Goal: Task Accomplishment & Management: Complete application form

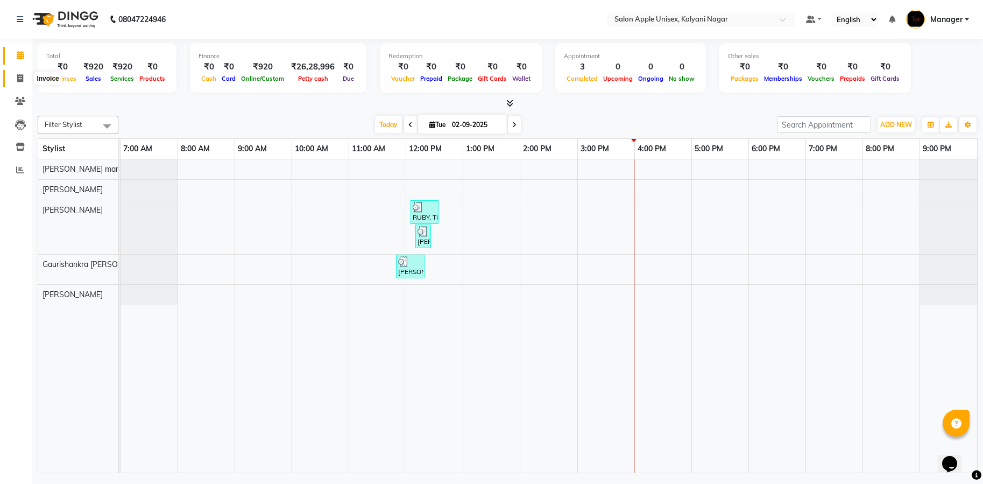
click at [15, 75] on span at bounding box center [20, 79] width 19 height 12
select select "119"
select select "service"
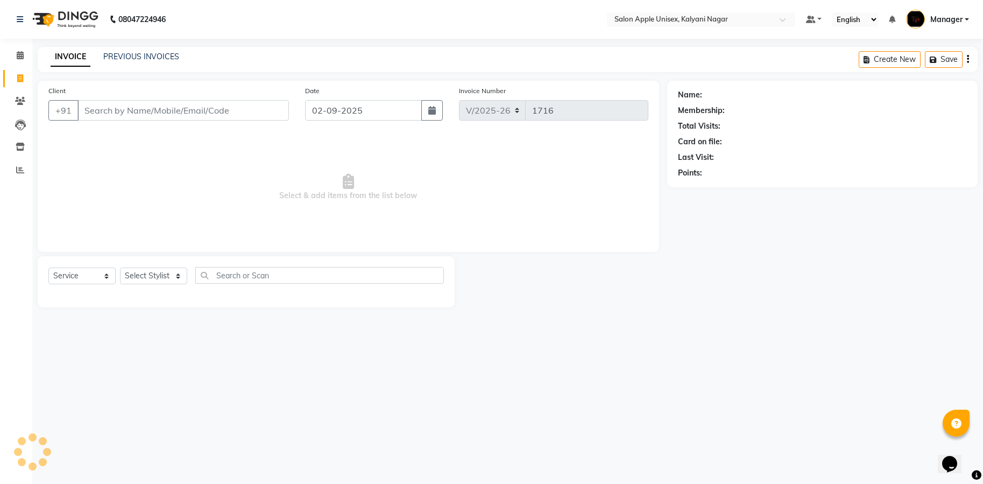
click at [187, 119] on input "Client" at bounding box center [182, 110] width 211 height 20
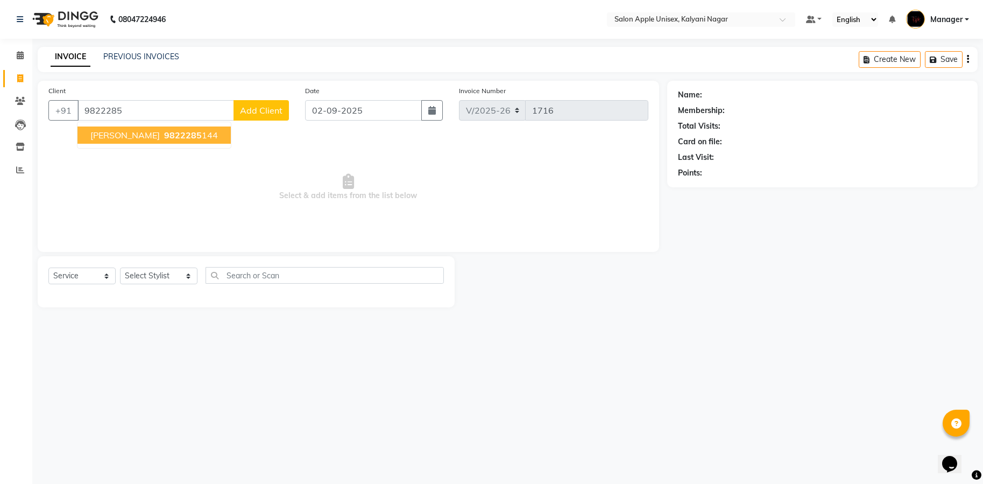
click at [169, 141] on button "[PERSON_NAME] 9822285 144" at bounding box center [153, 134] width 153 height 17
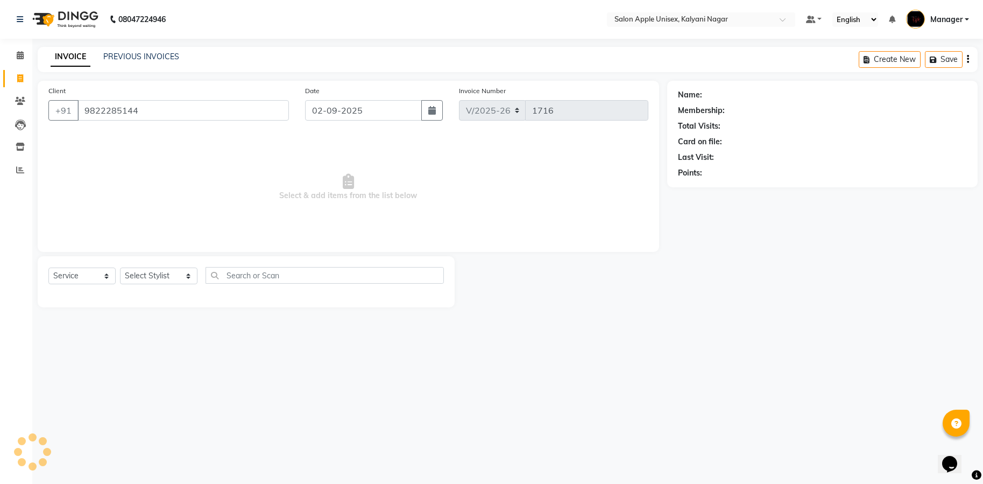
type input "9822285144"
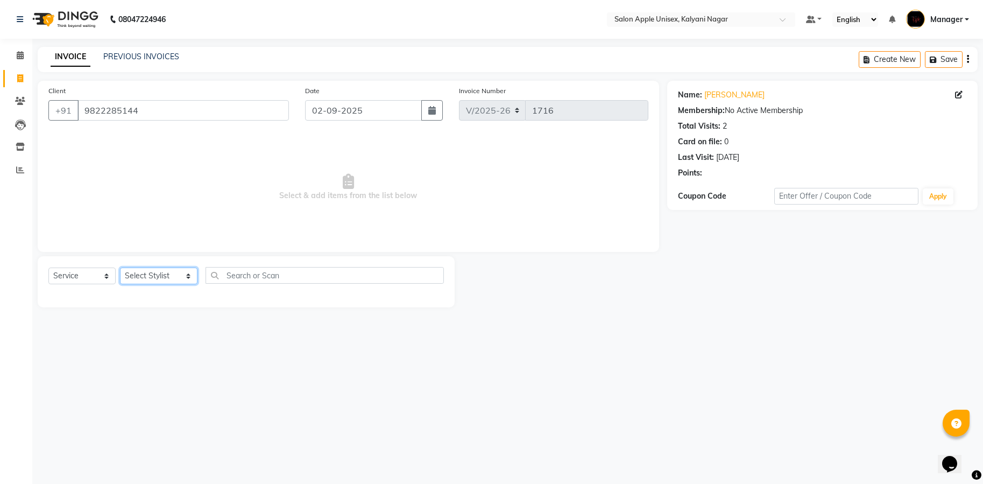
click at [178, 276] on select "Select Stylist [PERSON_NAME] Gaurishankra [PERSON_NAME] (Owner) [PERSON_NAME] M…" at bounding box center [158, 275] width 77 height 17
select select "89815"
click at [120, 267] on select "Select Stylist [PERSON_NAME] Gaurishankra [PERSON_NAME] (Owner) [PERSON_NAME] M…" at bounding box center [158, 275] width 77 height 17
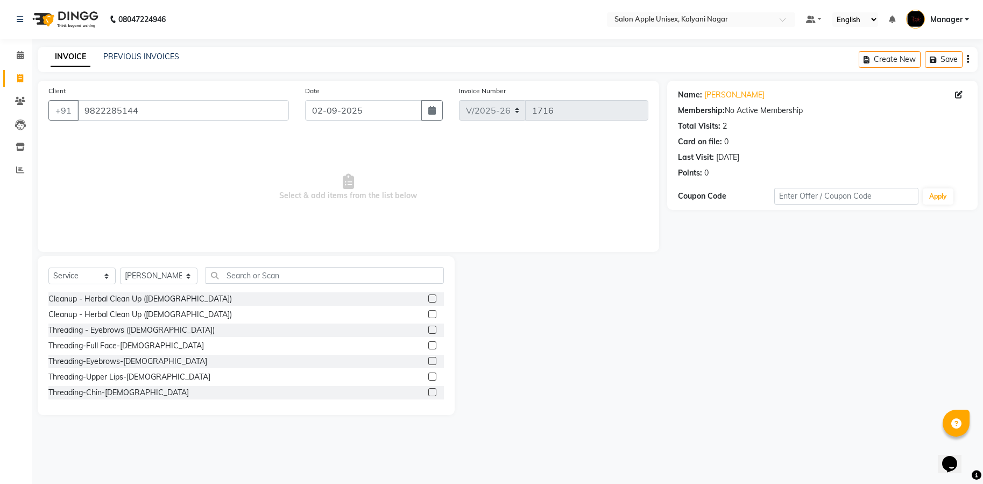
click at [277, 266] on div "Select Service Product Membership Package Voucher Prepaid Gift Card Select Styl…" at bounding box center [246, 335] width 417 height 159
click at [277, 275] on input "text" at bounding box center [324, 275] width 238 height 17
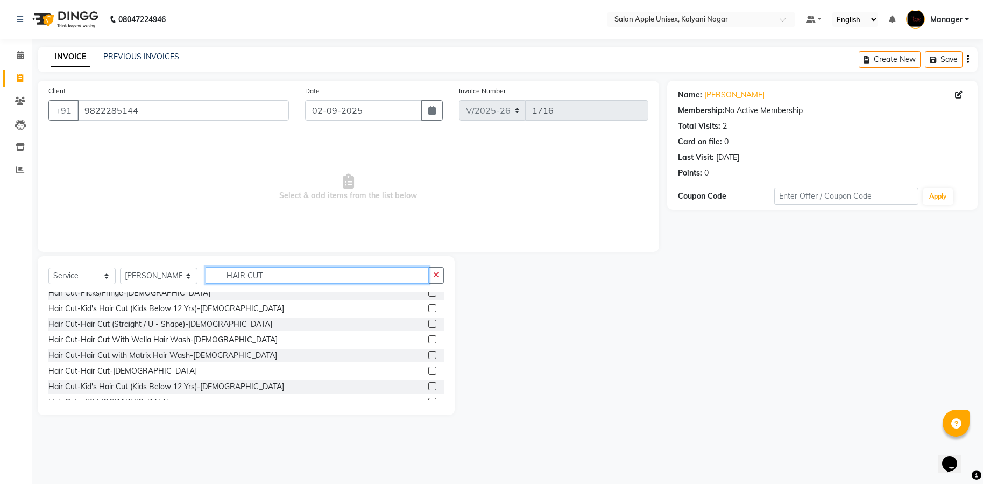
scroll to position [229, 0]
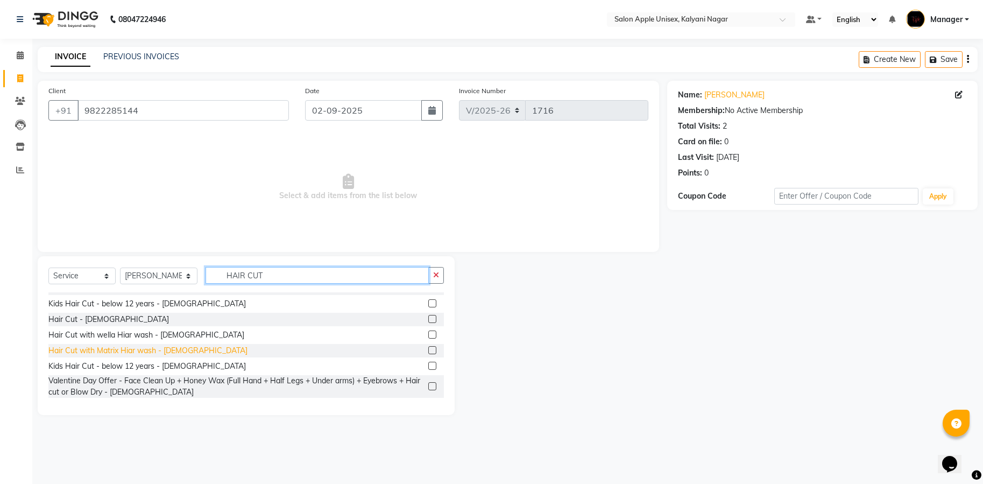
type input "HAIR CUT"
click at [154, 347] on div "Hair Cut with Matrix Hiar wash - [DEMOGRAPHIC_DATA]" at bounding box center [147, 350] width 199 height 11
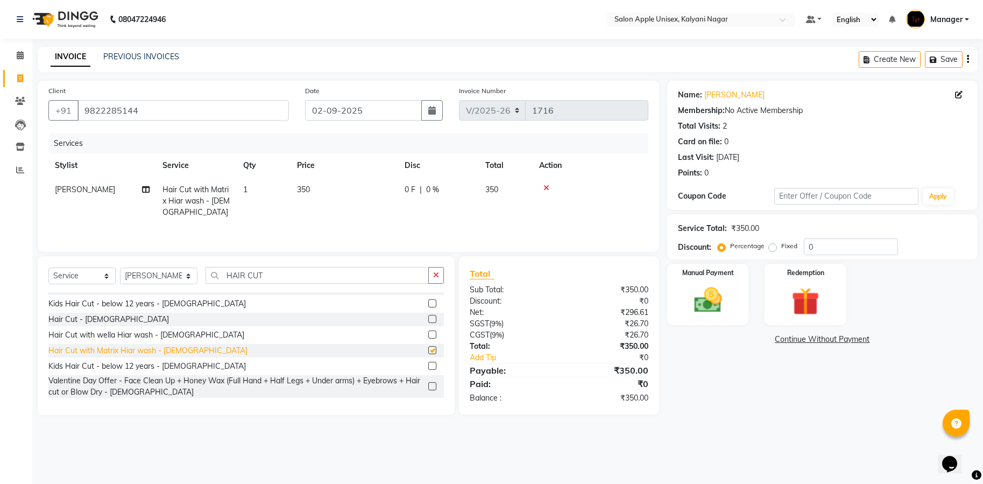
checkbox input "false"
click at [542, 189] on div at bounding box center [590, 188] width 103 height 8
click at [544, 186] on icon at bounding box center [546, 188] width 6 height 8
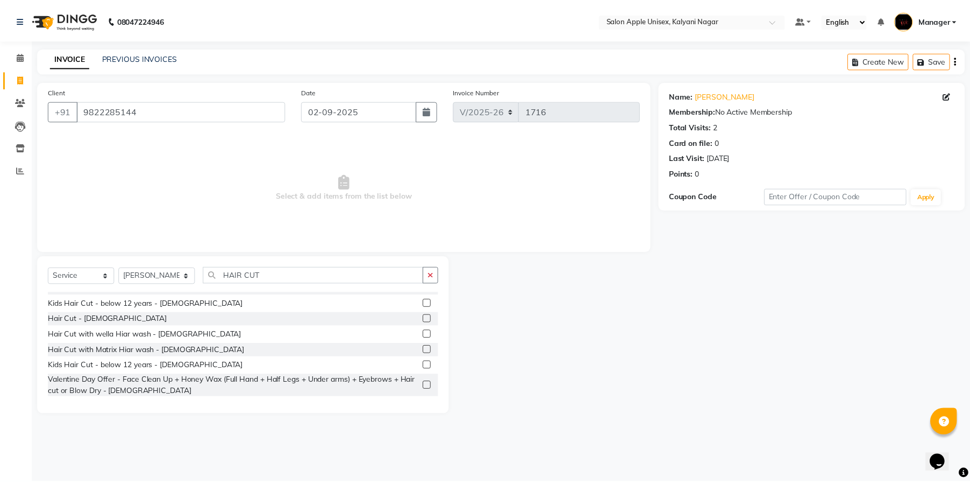
scroll to position [148, 0]
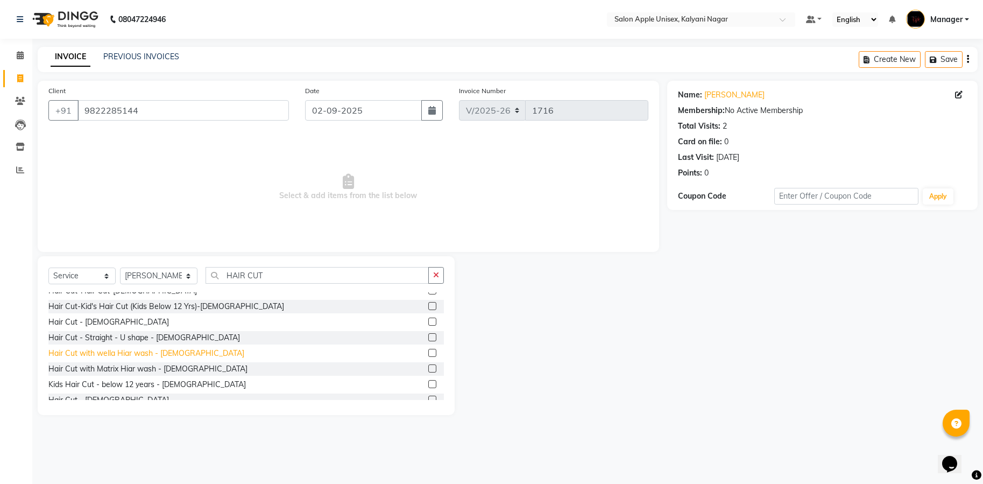
click at [141, 350] on div "Hair Cut with wella Hiar wash - [DEMOGRAPHIC_DATA]" at bounding box center [146, 352] width 196 height 11
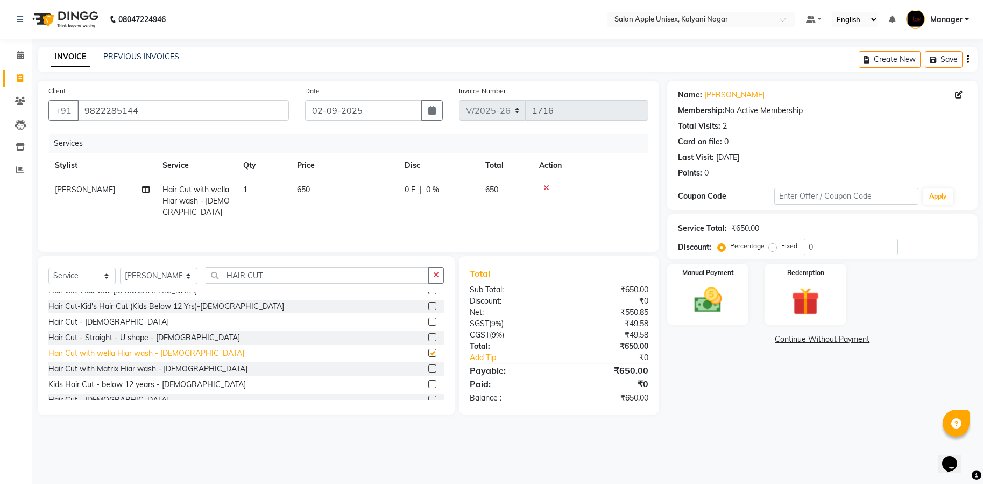
checkbox input "false"
click at [712, 297] on img at bounding box center [707, 299] width 47 height 33
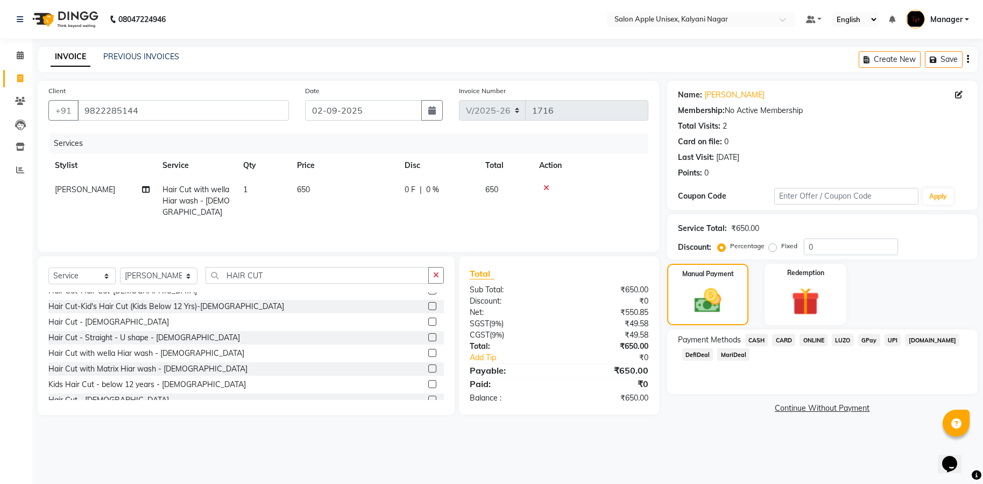
click at [821, 336] on span "ONLINE" at bounding box center [813, 339] width 28 height 12
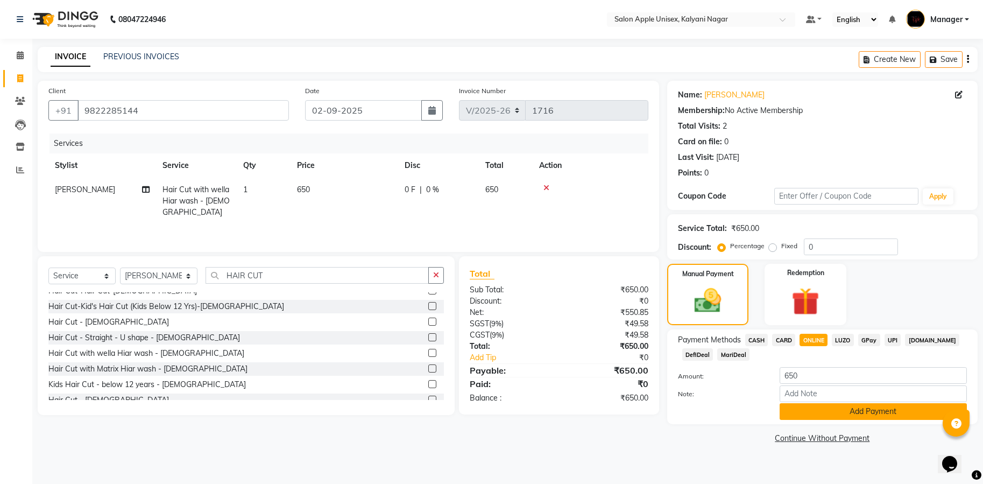
click at [848, 414] on button "Add Payment" at bounding box center [872, 411] width 187 height 17
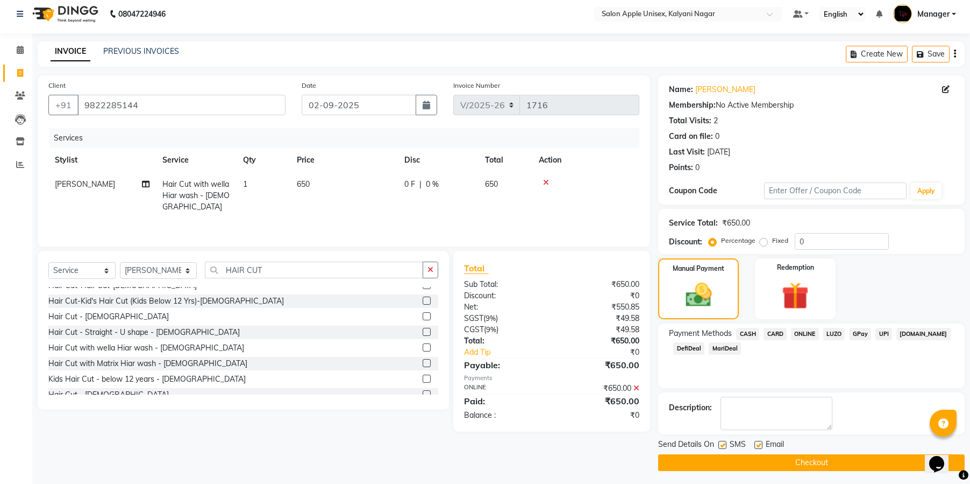
scroll to position [9, 0]
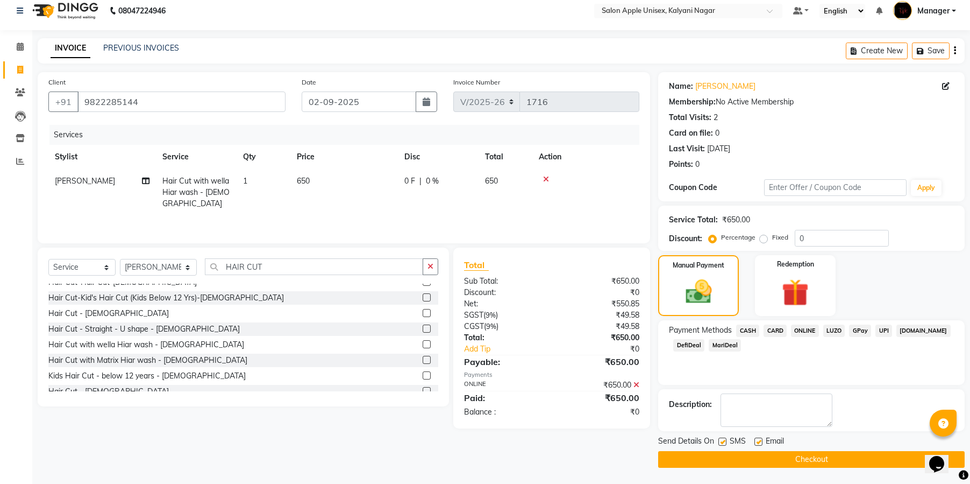
click at [726, 439] on label at bounding box center [723, 441] width 8 height 8
click at [726, 439] on input "checkbox" at bounding box center [722, 441] width 7 height 7
checkbox input "false"
click at [766, 443] on span "Email" at bounding box center [775, 441] width 18 height 13
click at [758, 443] on label at bounding box center [759, 441] width 8 height 8
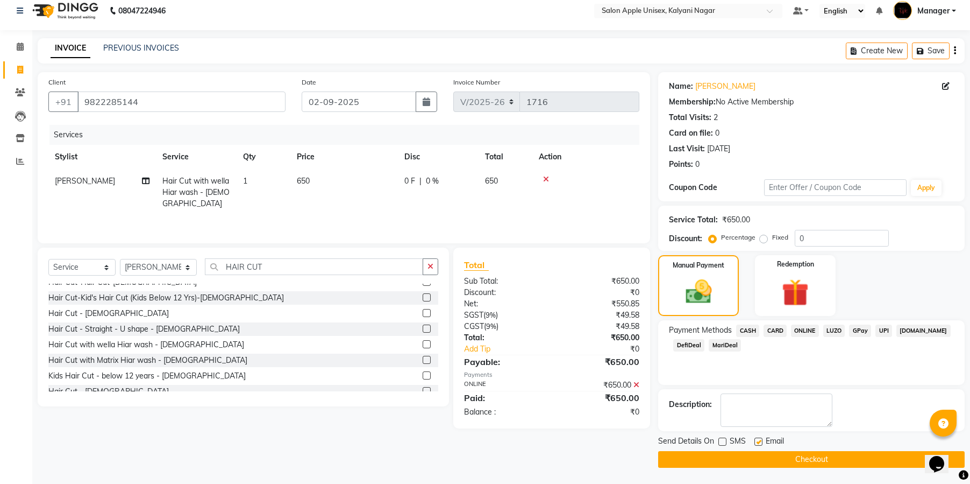
click at [758, 443] on input "checkbox" at bounding box center [758, 441] width 7 height 7
checkbox input "false"
click at [812, 453] on button "Checkout" at bounding box center [811, 459] width 307 height 17
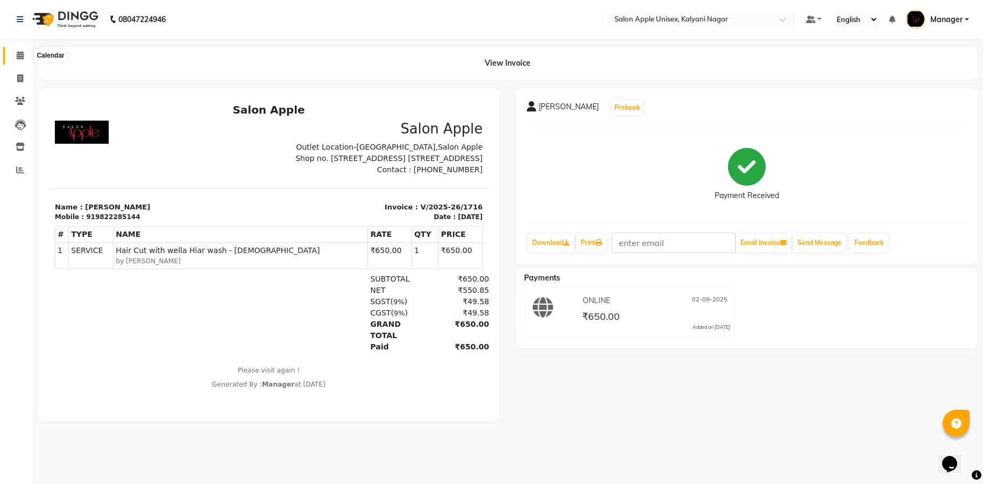
click at [18, 56] on icon at bounding box center [20, 55] width 7 height 8
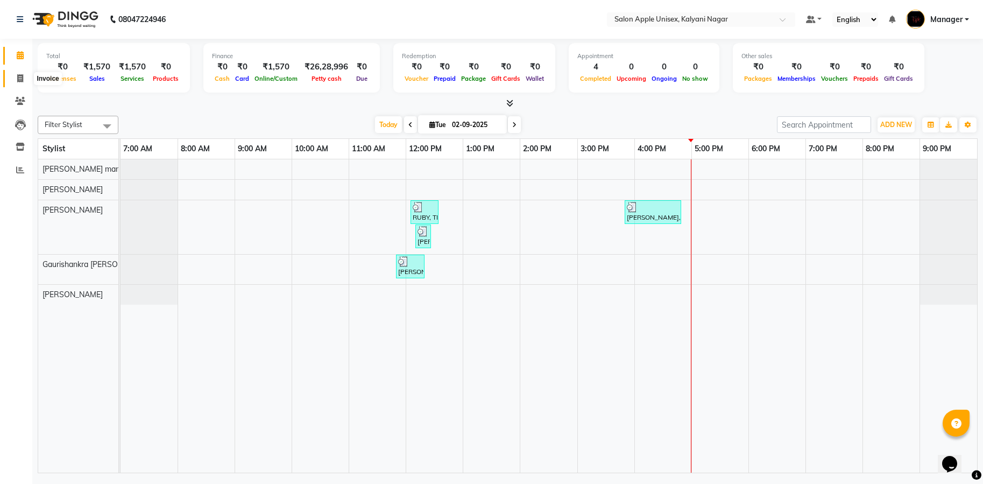
click at [22, 77] on icon at bounding box center [20, 78] width 6 height 8
select select "119"
select select "service"
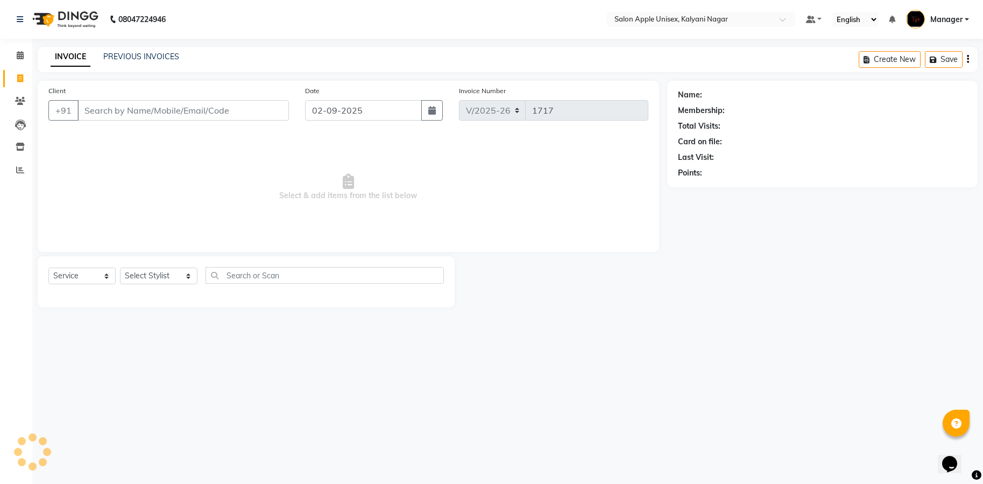
click at [210, 117] on input "Client" at bounding box center [182, 110] width 211 height 20
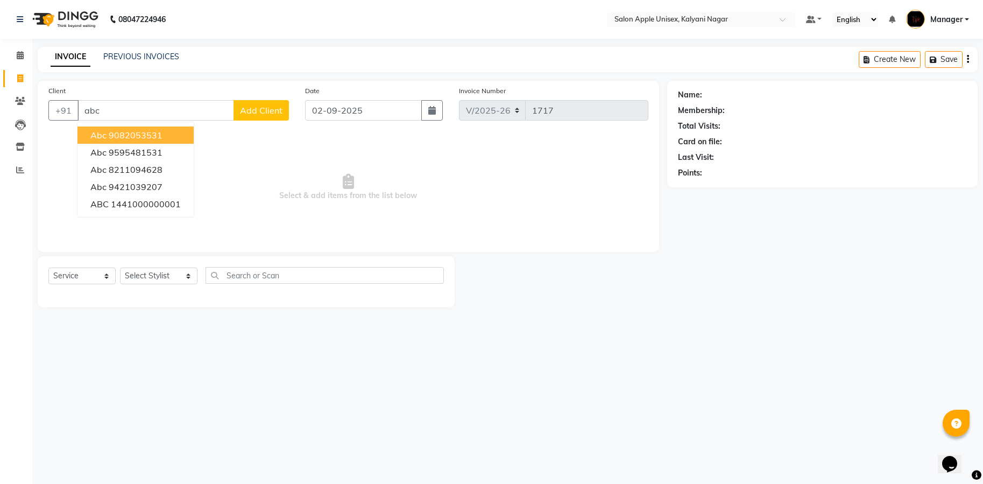
click at [150, 134] on ngb-highlight "9082053531" at bounding box center [136, 135] width 54 height 11
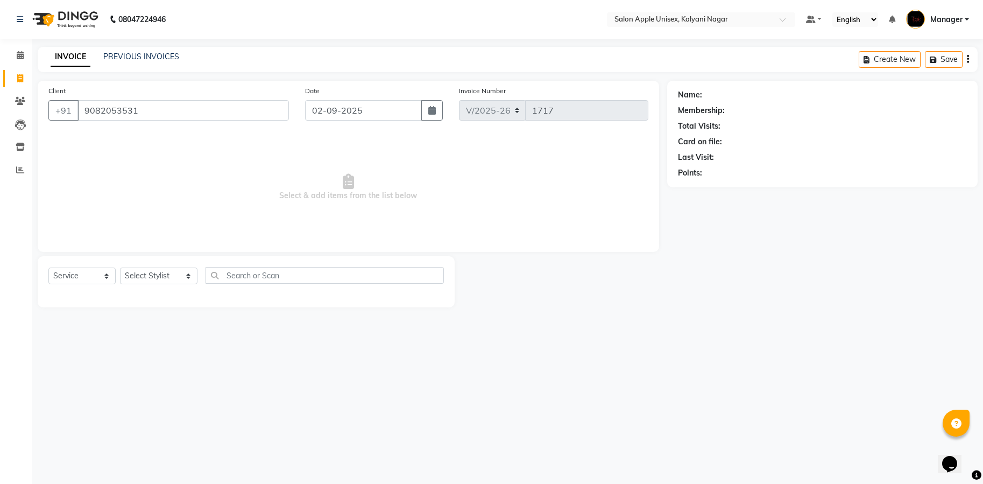
type input "9082053531"
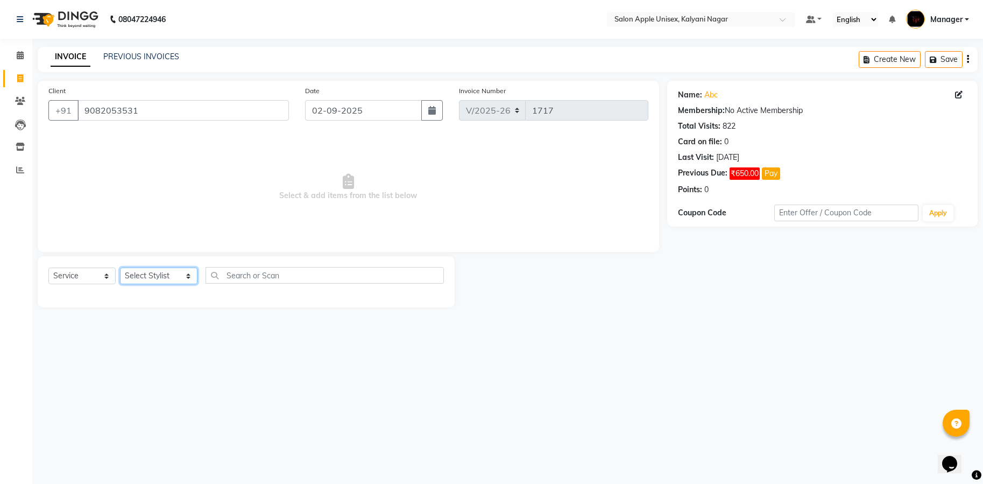
click at [176, 272] on select "Select Stylist [PERSON_NAME] Gaurishankra [PERSON_NAME] (Owner) [PERSON_NAME] M…" at bounding box center [158, 275] width 77 height 17
select select "89815"
click at [120, 267] on select "Select Stylist [PERSON_NAME] Gaurishankra [PERSON_NAME] (Owner) [PERSON_NAME] M…" at bounding box center [158, 275] width 77 height 17
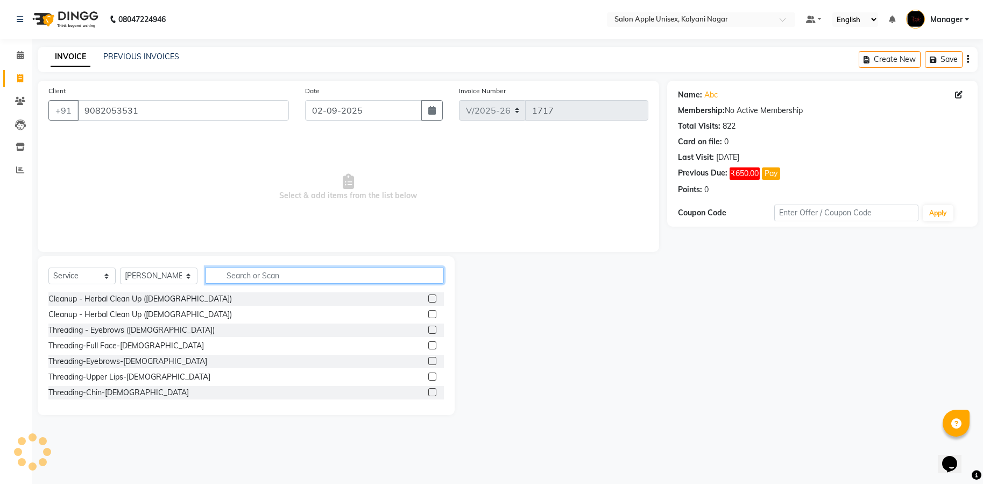
click at [264, 279] on input "text" at bounding box center [324, 275] width 238 height 17
type input "r"
type input "thre"
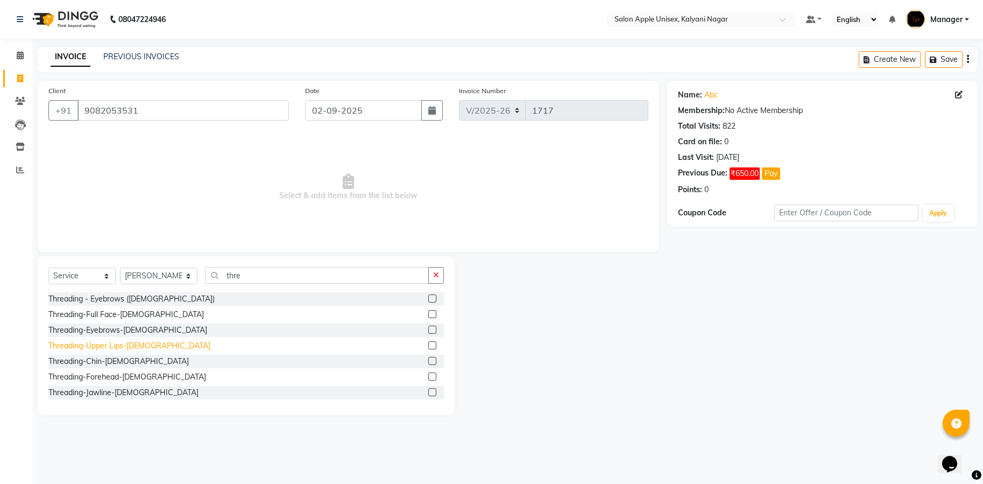
click at [91, 342] on div "Threading-Upper Lips-[DEMOGRAPHIC_DATA]" at bounding box center [129, 345] width 162 height 11
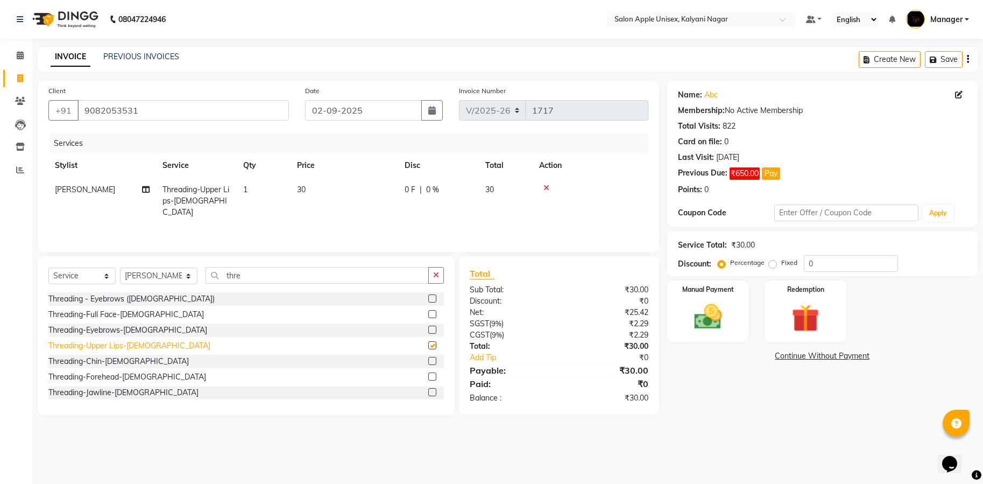
checkbox input "false"
click at [735, 317] on div "Manual Payment" at bounding box center [707, 311] width 85 height 64
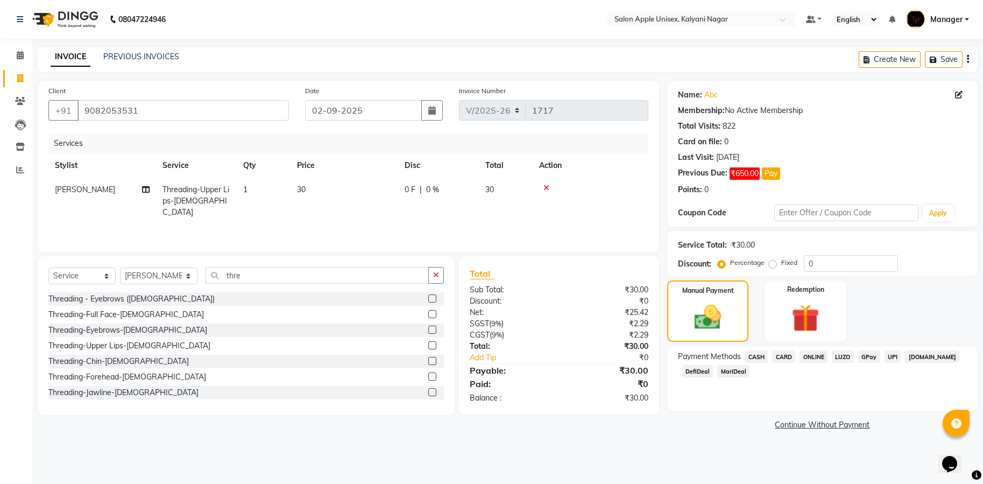
click at [808, 358] on span "ONLINE" at bounding box center [813, 356] width 28 height 12
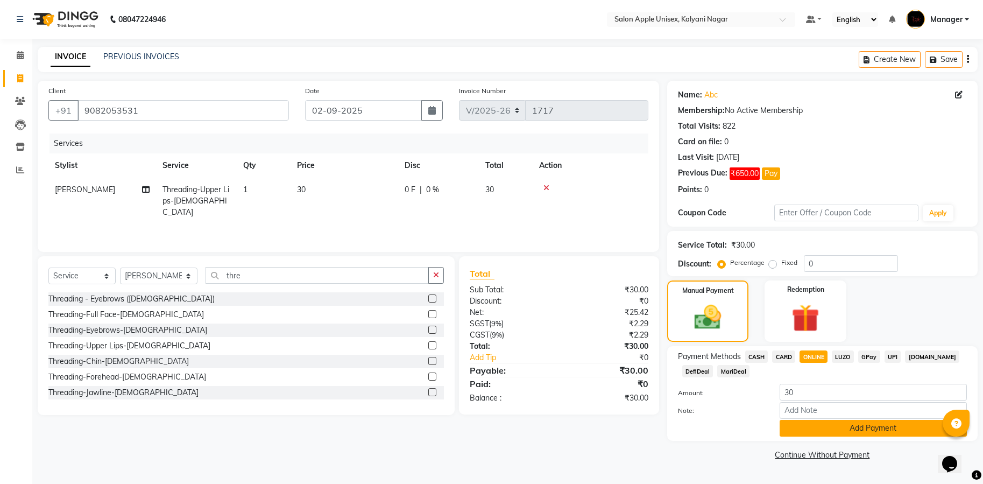
click at [835, 428] on button "Add Payment" at bounding box center [872, 428] width 187 height 17
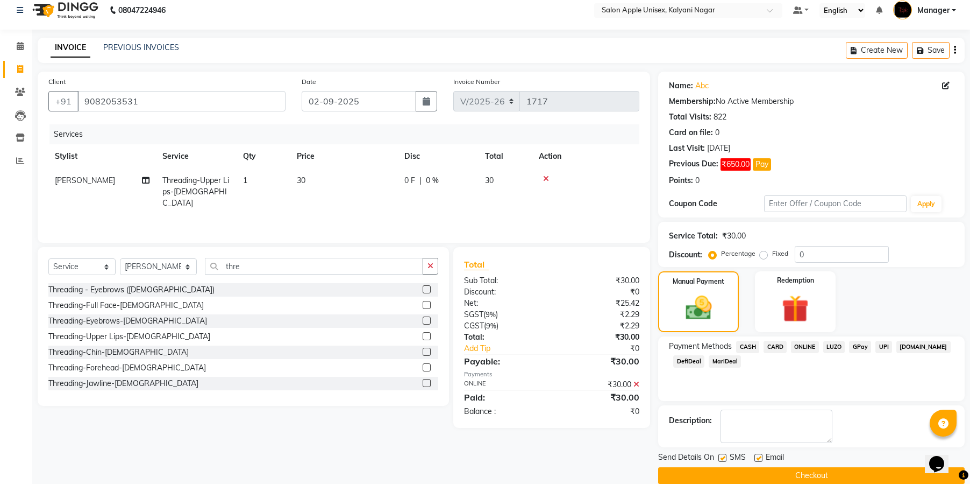
scroll to position [25, 0]
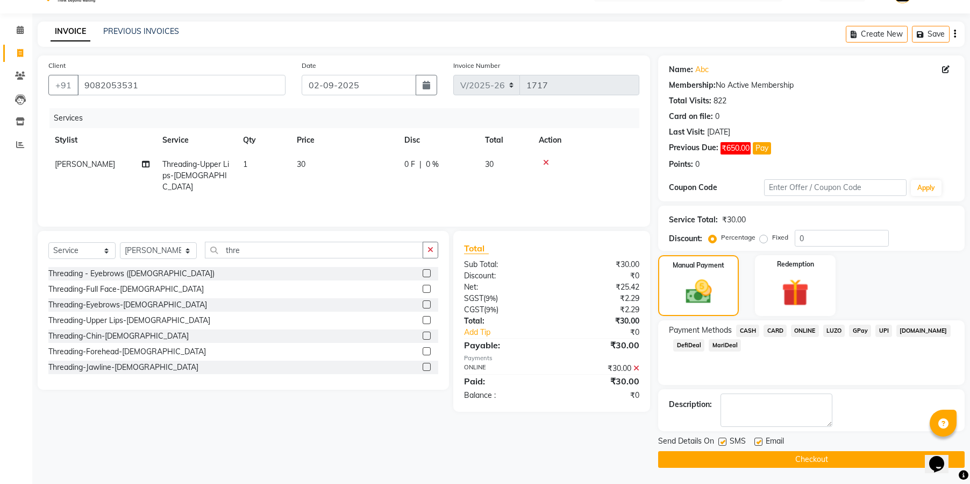
click at [803, 462] on button "Checkout" at bounding box center [811, 459] width 307 height 17
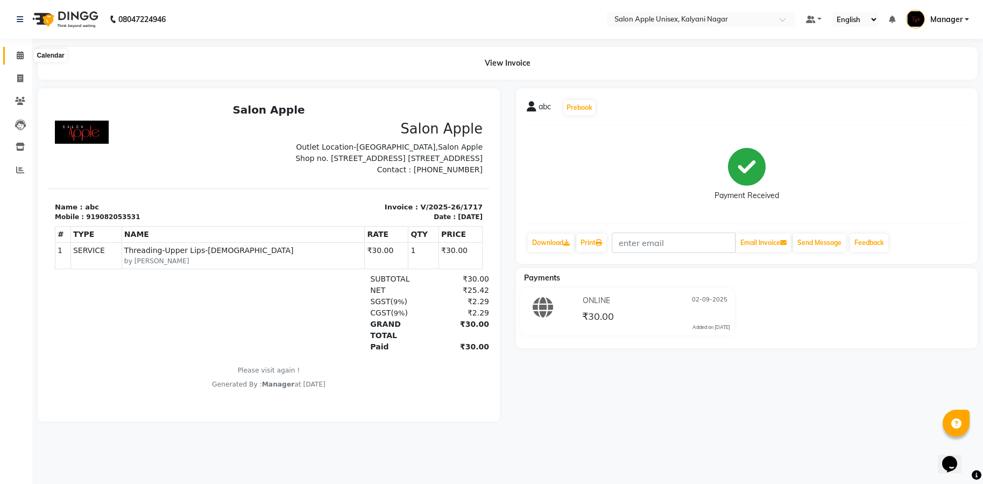
click at [16, 52] on span at bounding box center [20, 55] width 19 height 12
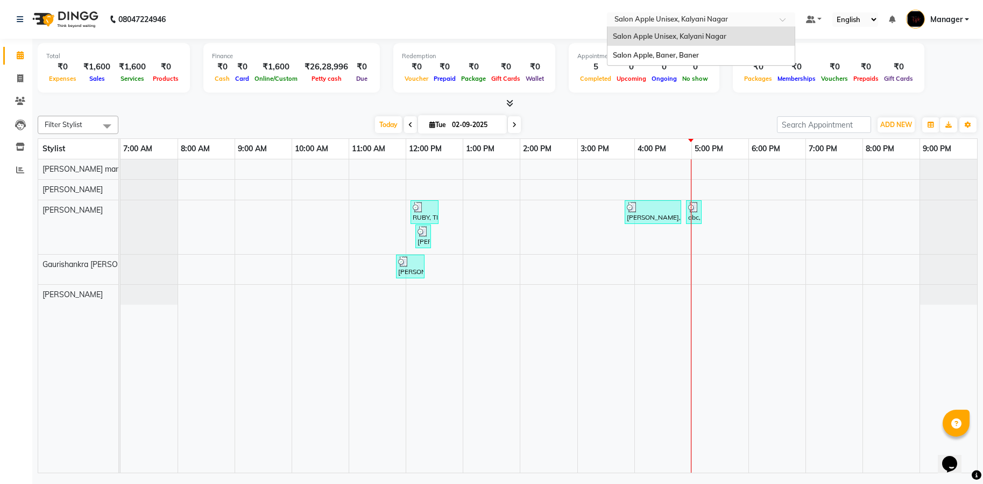
click at [780, 21] on span at bounding box center [785, 22] width 13 height 11
click at [648, 59] on span "Salon Apple, Baner, Baner" at bounding box center [656, 55] width 86 height 9
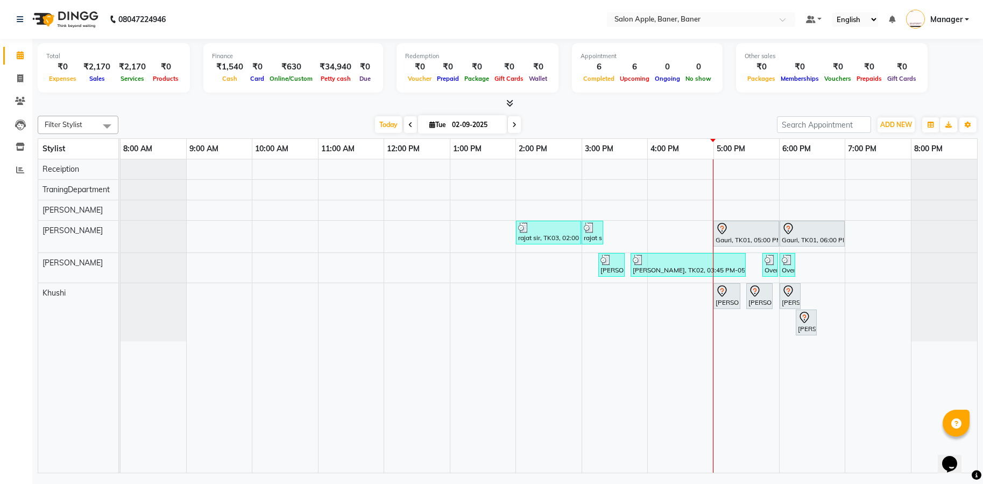
click at [508, 102] on icon at bounding box center [509, 103] width 7 height 8
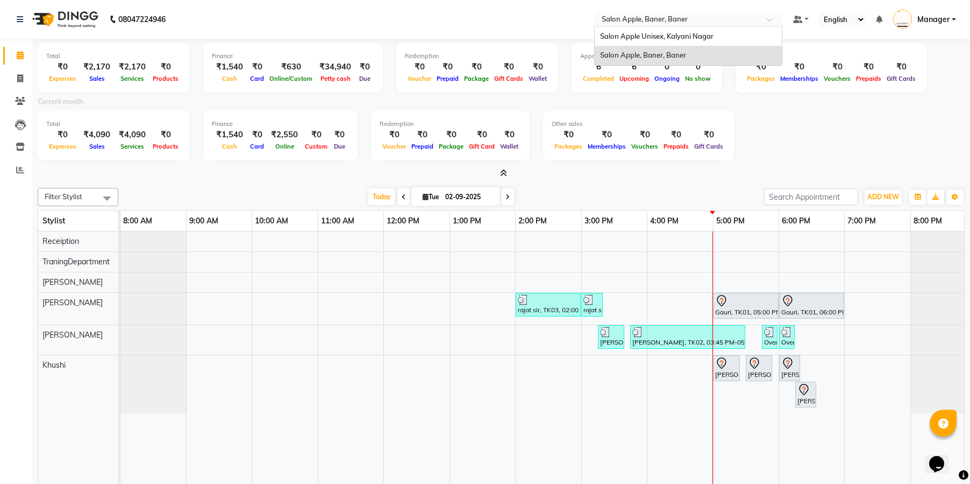
click at [767, 18] on span at bounding box center [773, 22] width 13 height 11
click at [680, 39] on span "Salon Apple Unisex, Kalyani Nagar" at bounding box center [656, 36] width 113 height 9
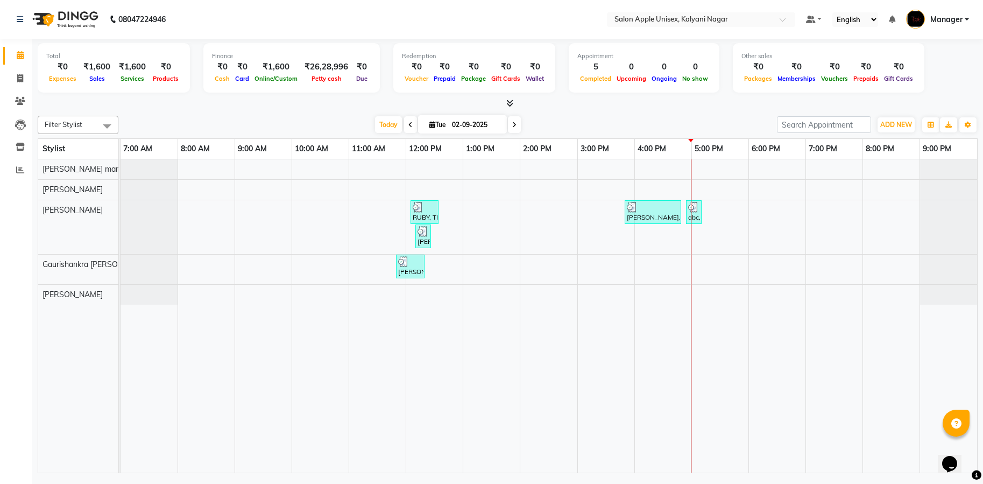
click at [510, 102] on icon at bounding box center [509, 103] width 7 height 8
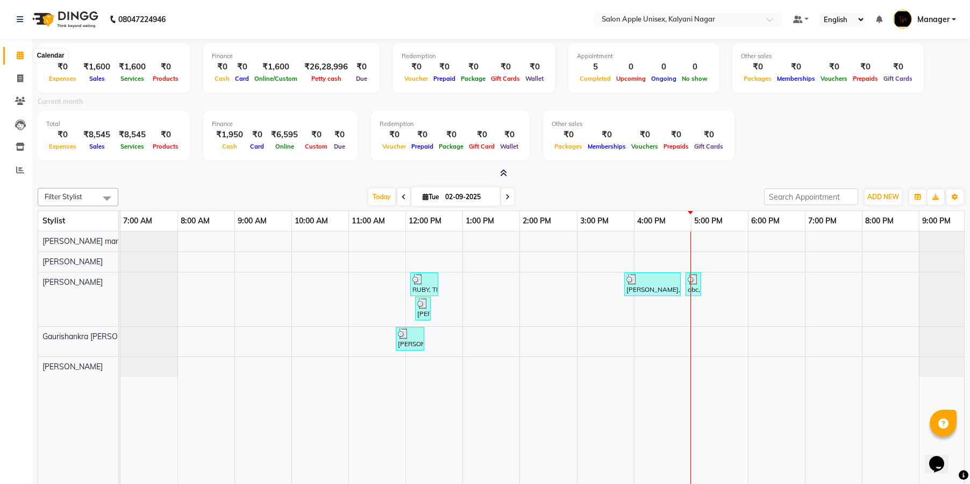
click at [19, 50] on span at bounding box center [20, 55] width 19 height 12
